Goal: Find specific page/section: Find specific page/section

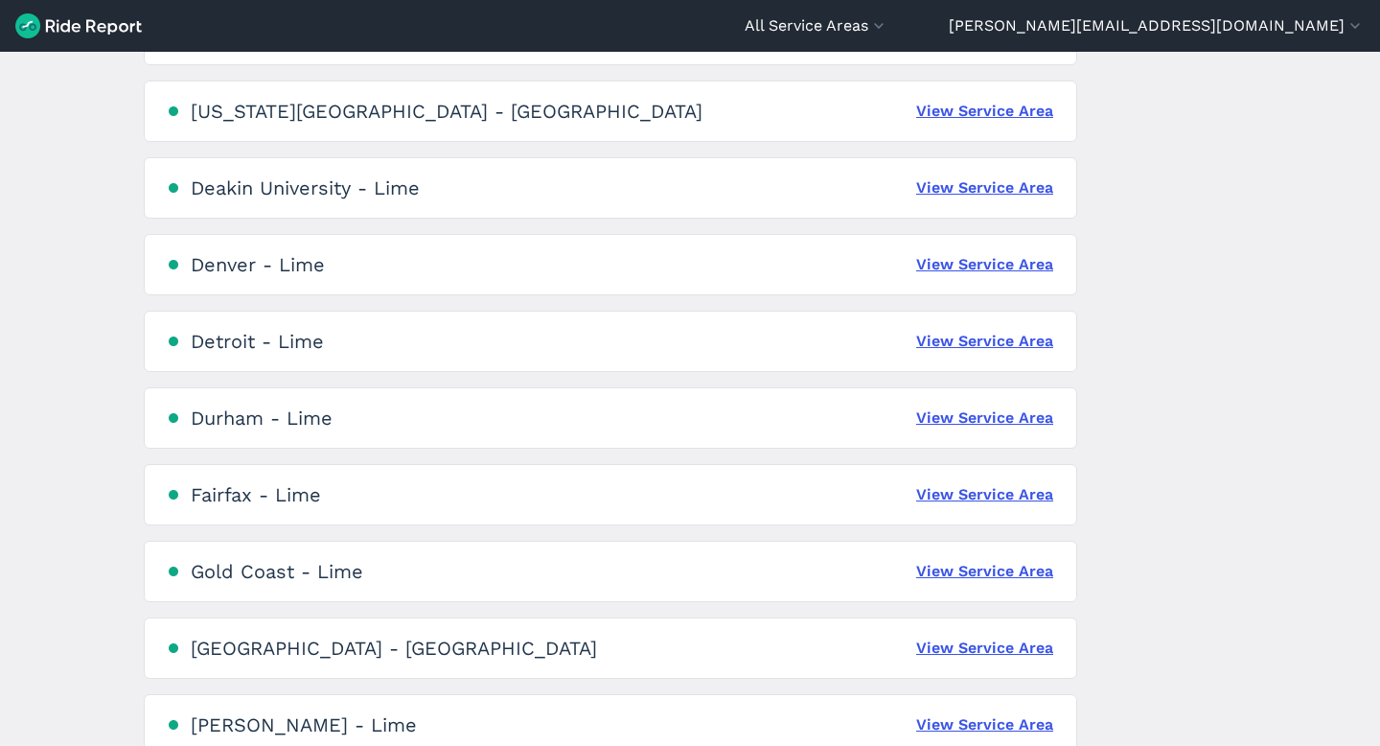
scroll to position [1356, 0]
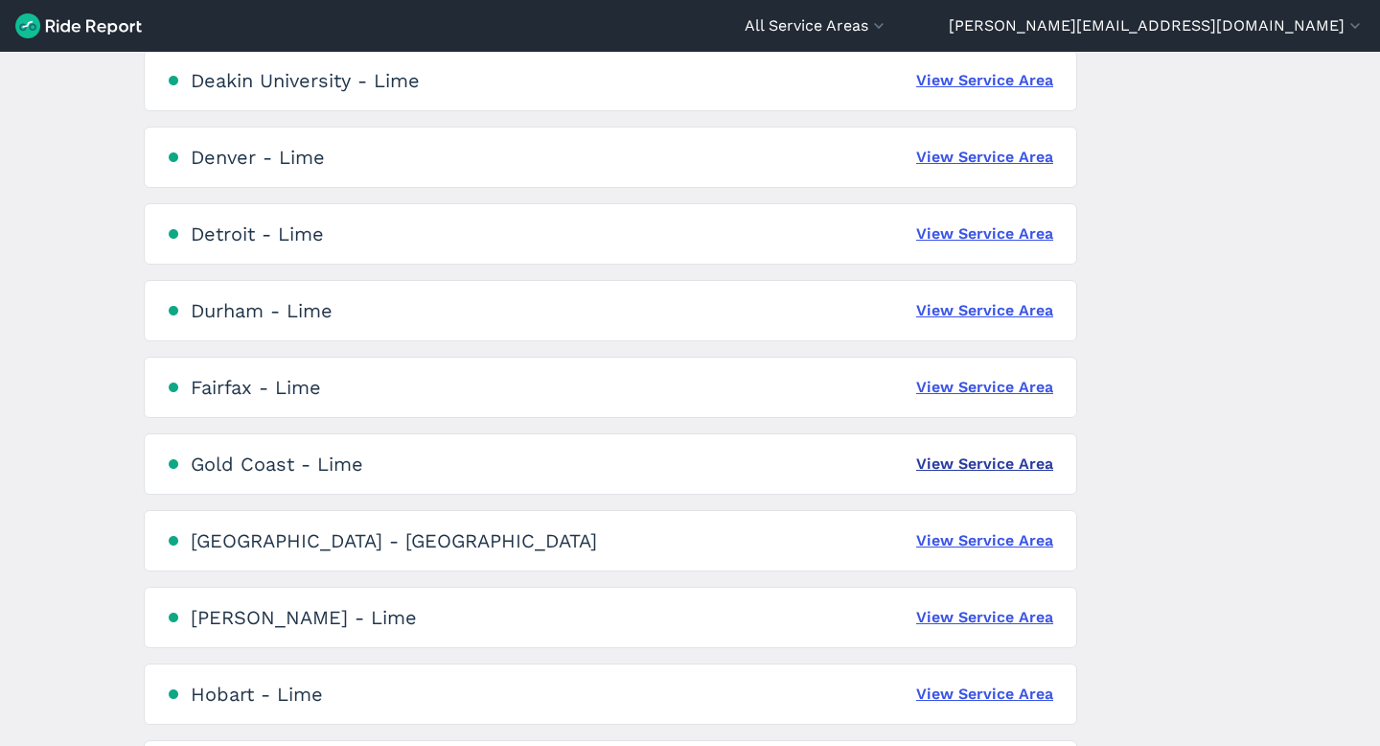
click at [919, 460] on link "View Service Area" at bounding box center [984, 463] width 137 height 23
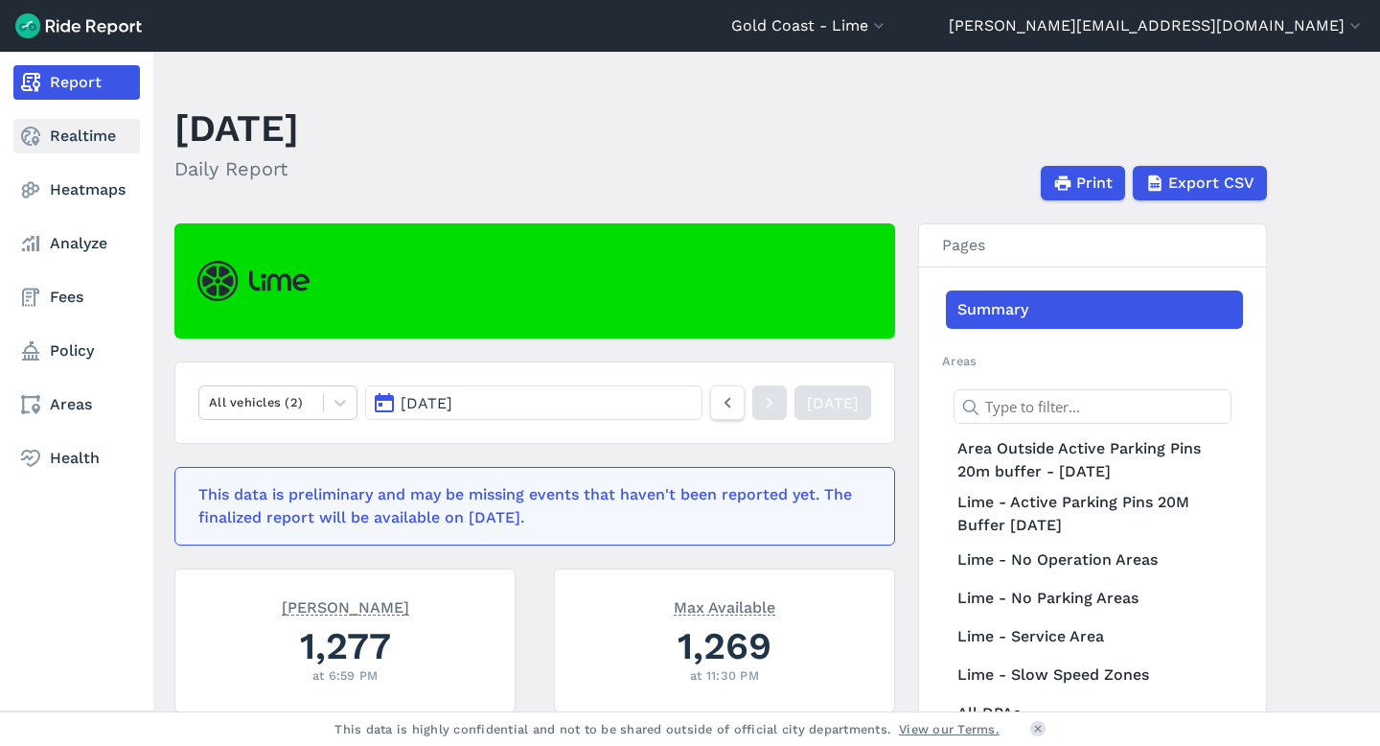
click at [80, 134] on link "Realtime" at bounding box center [76, 136] width 126 height 34
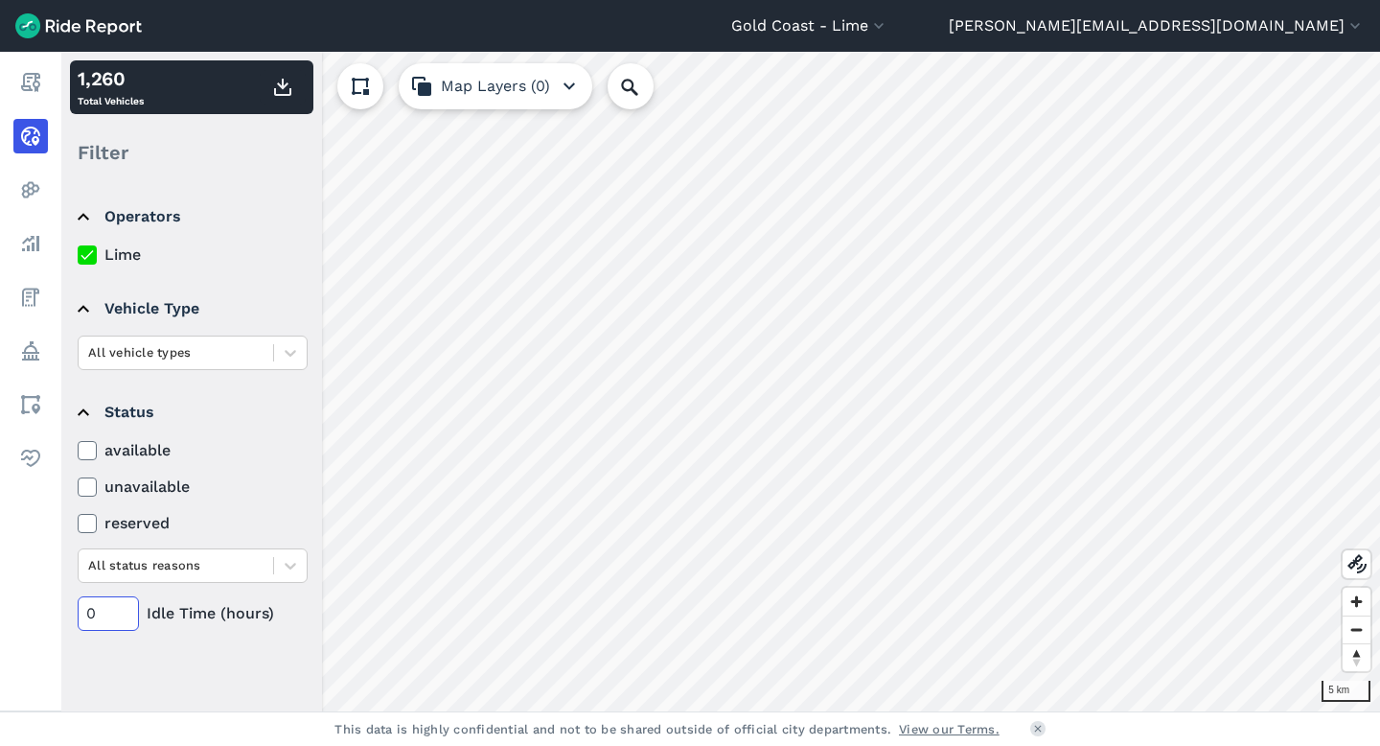
click at [103, 618] on input "0" at bounding box center [108, 613] width 61 height 34
type input "48"
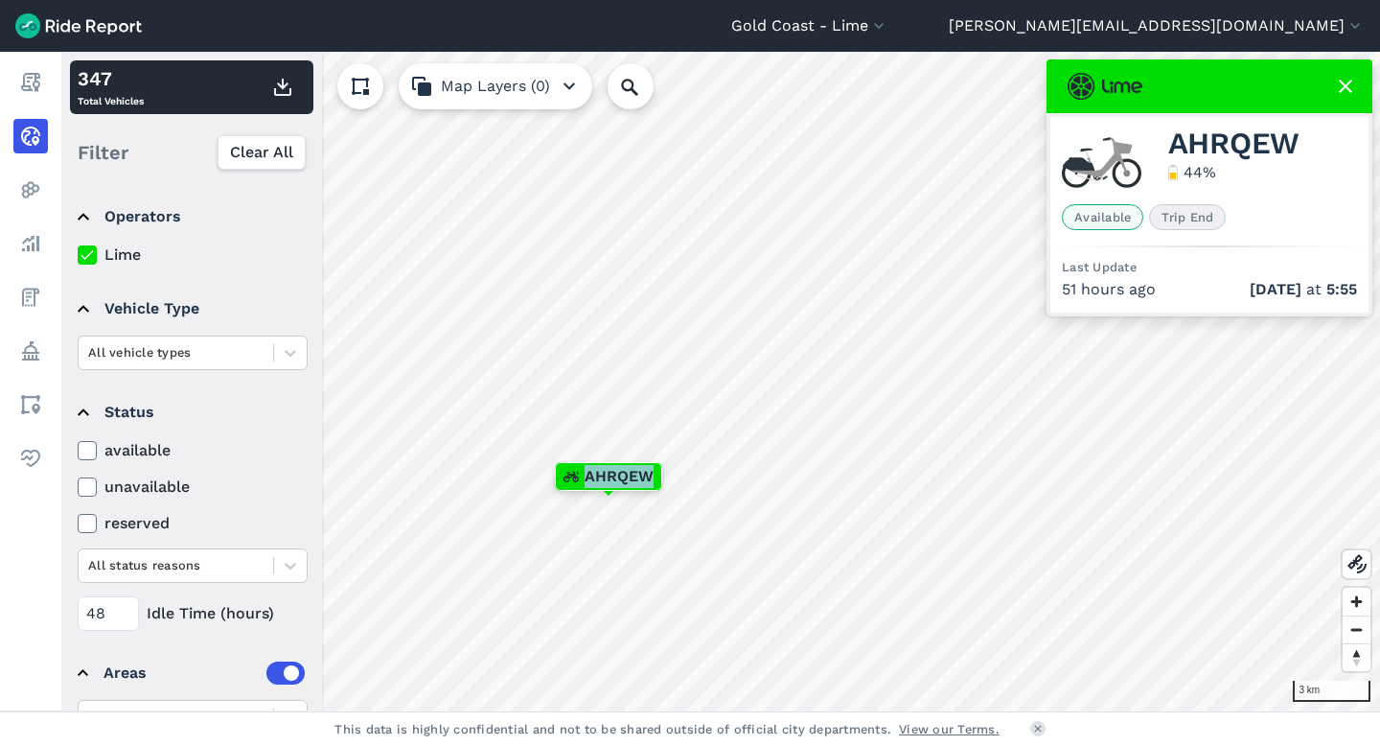
drag, startPoint x: 587, startPoint y: 478, endPoint x: 650, endPoint y: 479, distance: 62.3
click at [650, 479] on span "AHRQEW" at bounding box center [619, 476] width 69 height 23
copy span "AHRQEW"
click at [1342, 91] on icon at bounding box center [1345, 86] width 23 height 23
